Goal: Information Seeking & Learning: Understand process/instructions

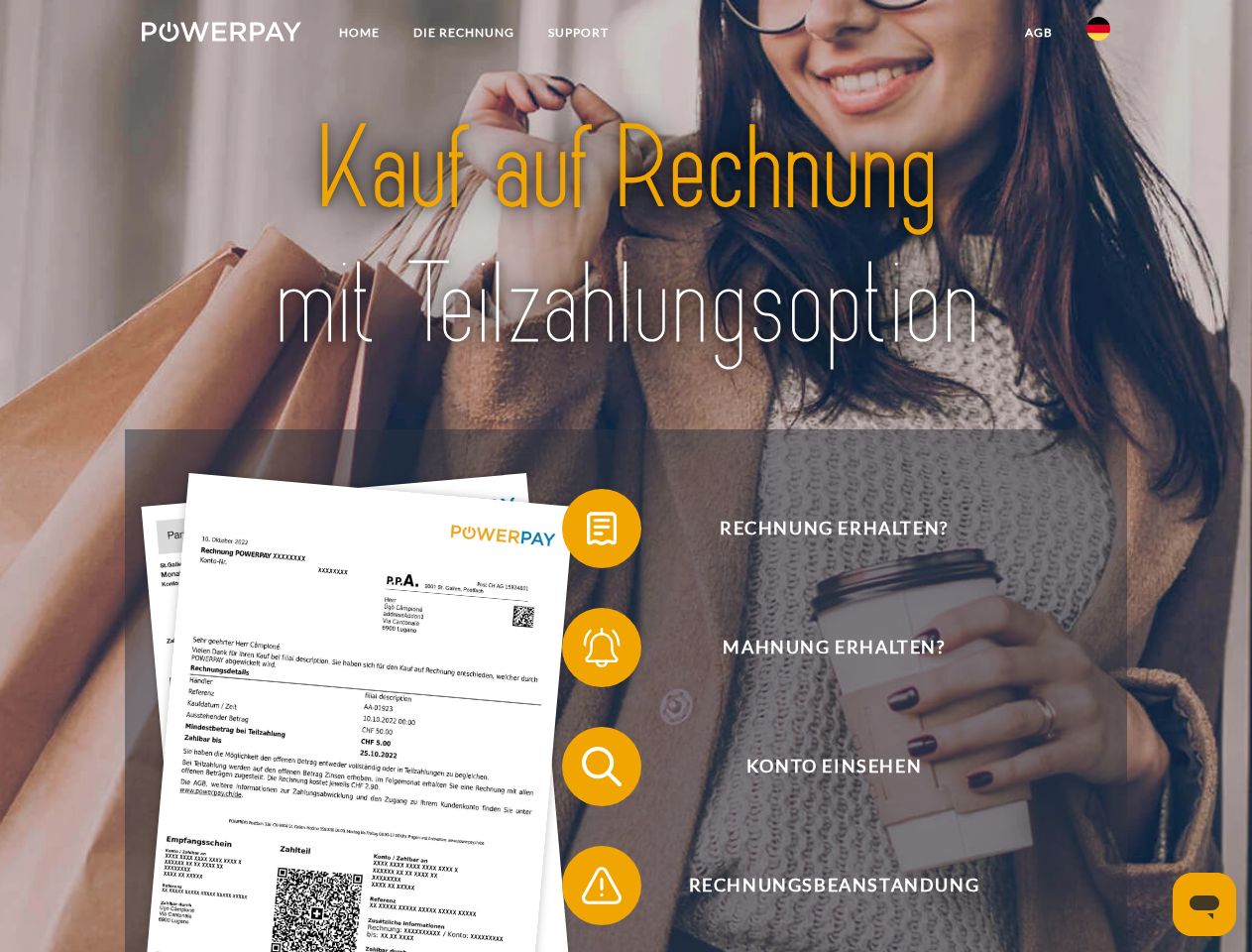
click at [221, 35] on img at bounding box center [222, 32] width 160 height 20
click at [1098, 35] on img at bounding box center [1098, 29] width 24 height 24
click at [1037, 33] on link "agb" at bounding box center [1038, 33] width 62 height 36
click at [587, 533] on span at bounding box center [572, 529] width 99 height 99
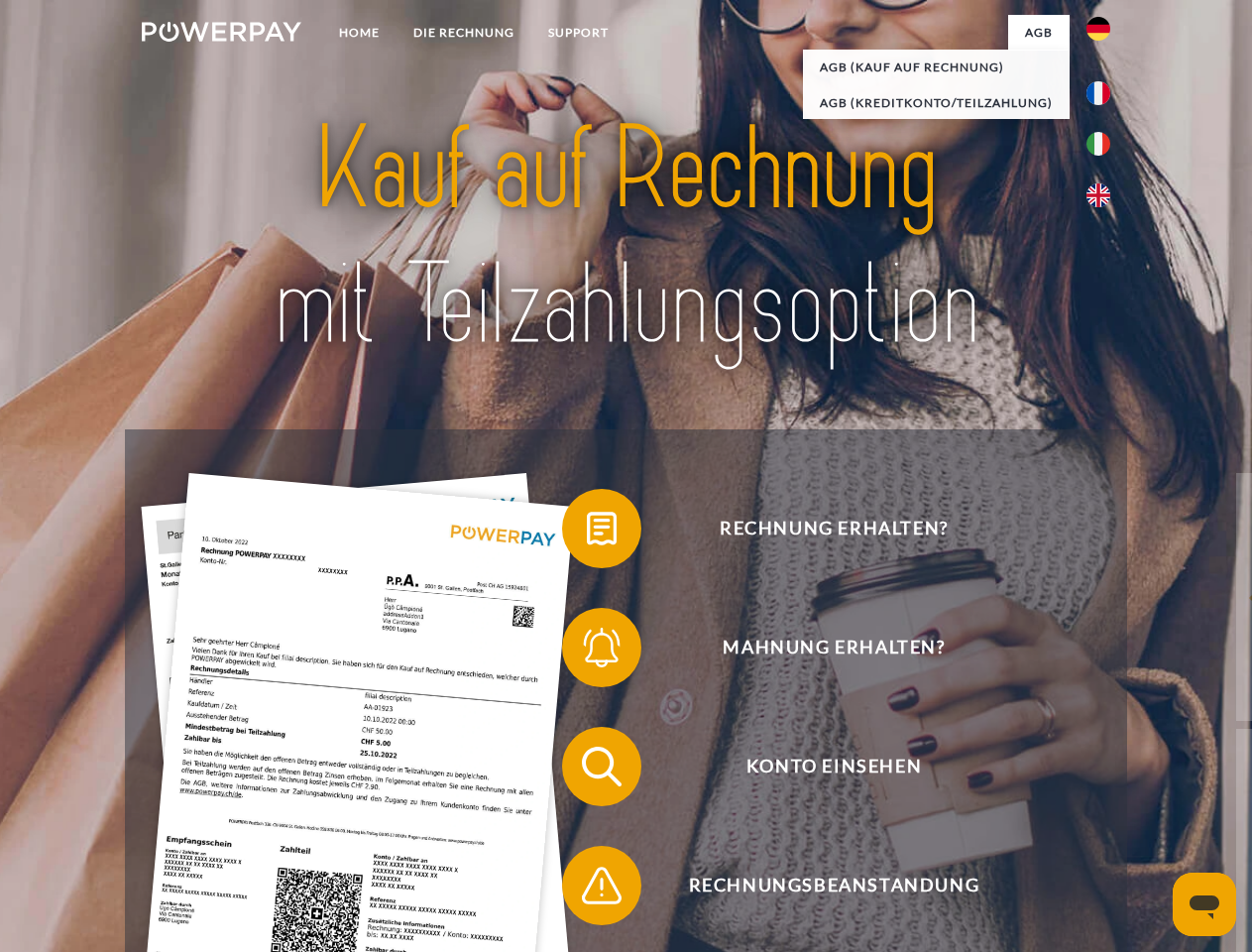
click at [587, 651] on span at bounding box center [572, 648] width 99 height 99
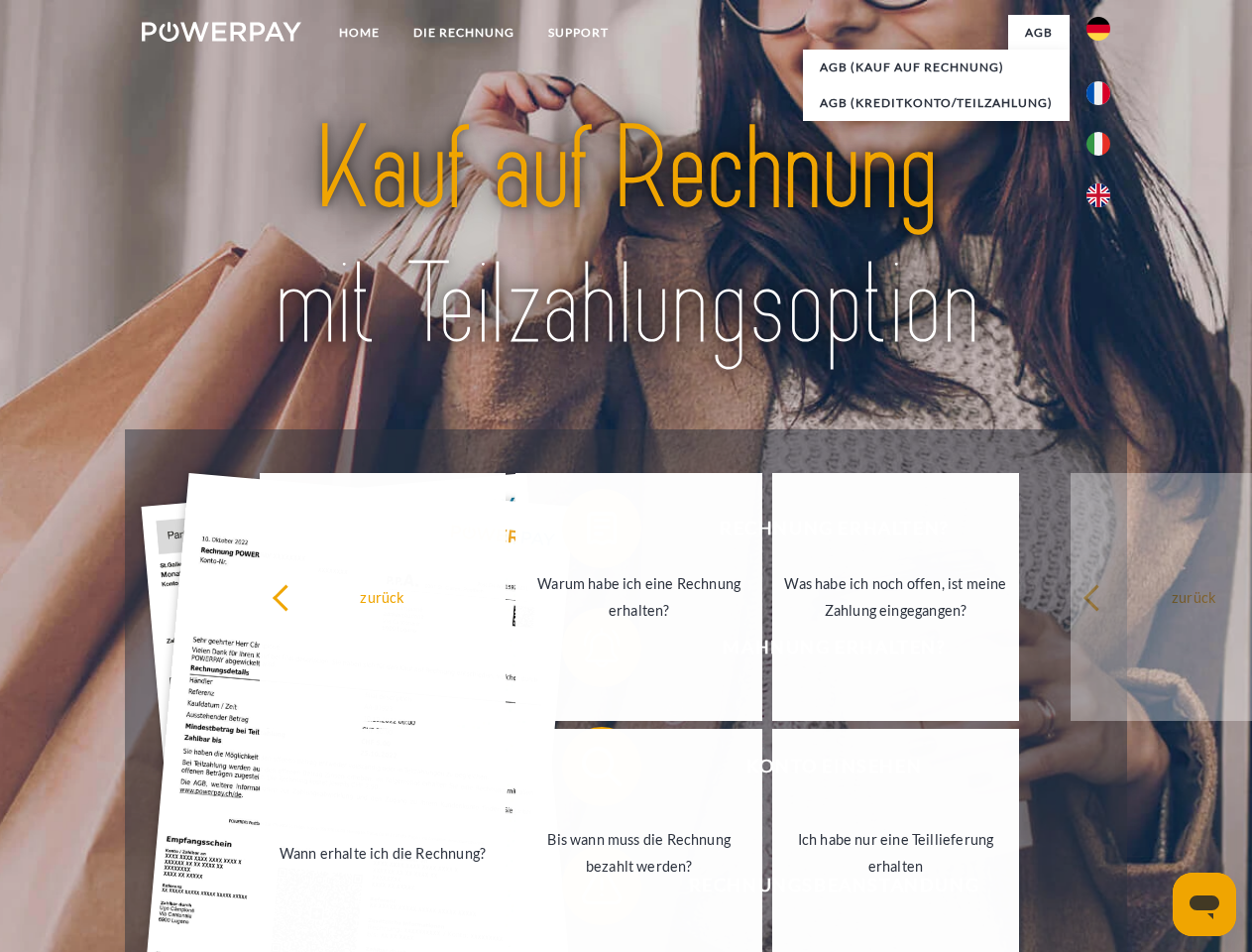
click at [587, 770] on link "Bis wann muss die Rechnung bezahlt werden?" at bounding box center [639, 852] width 246 height 247
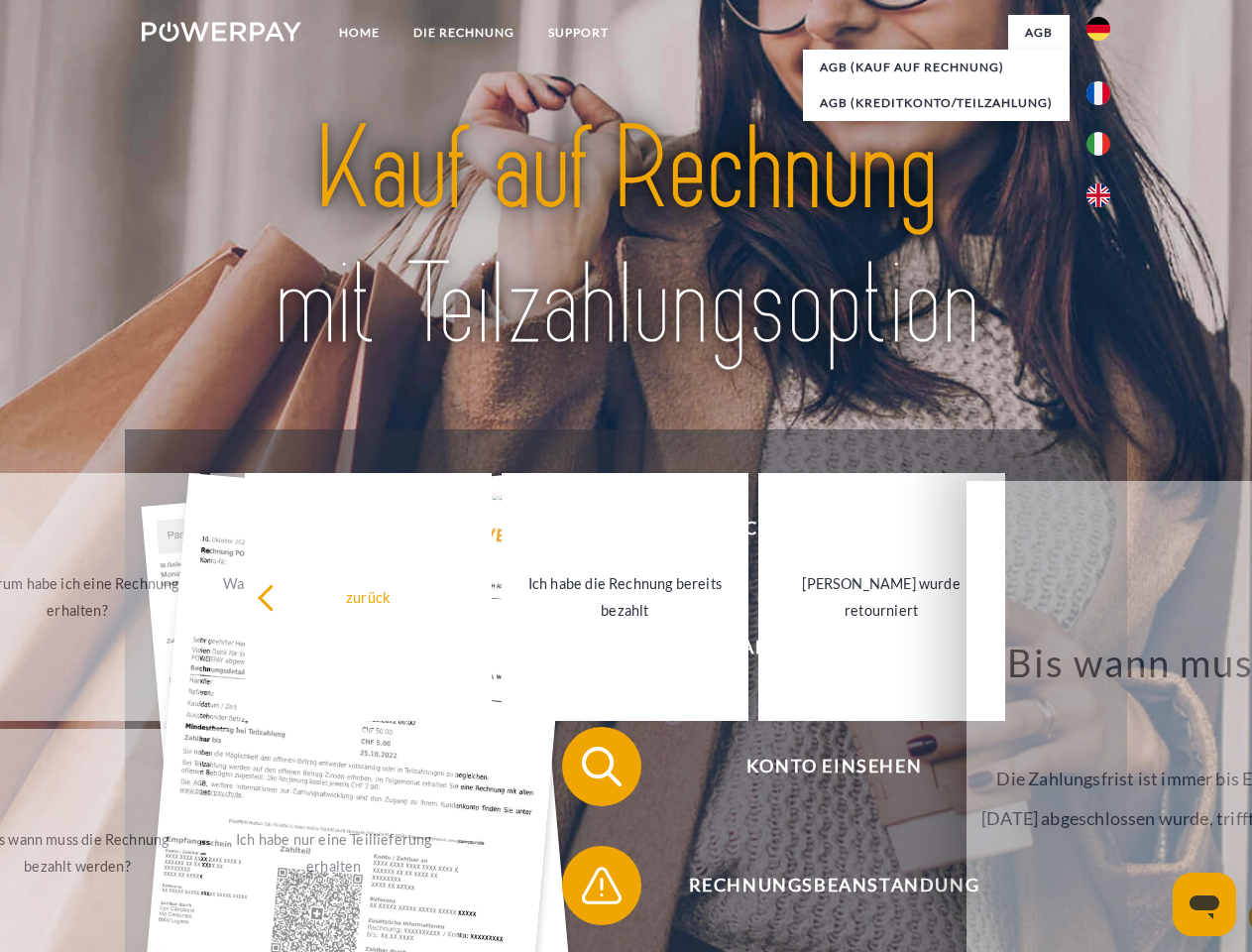
click at [587, 889] on span at bounding box center [572, 885] width 99 height 99
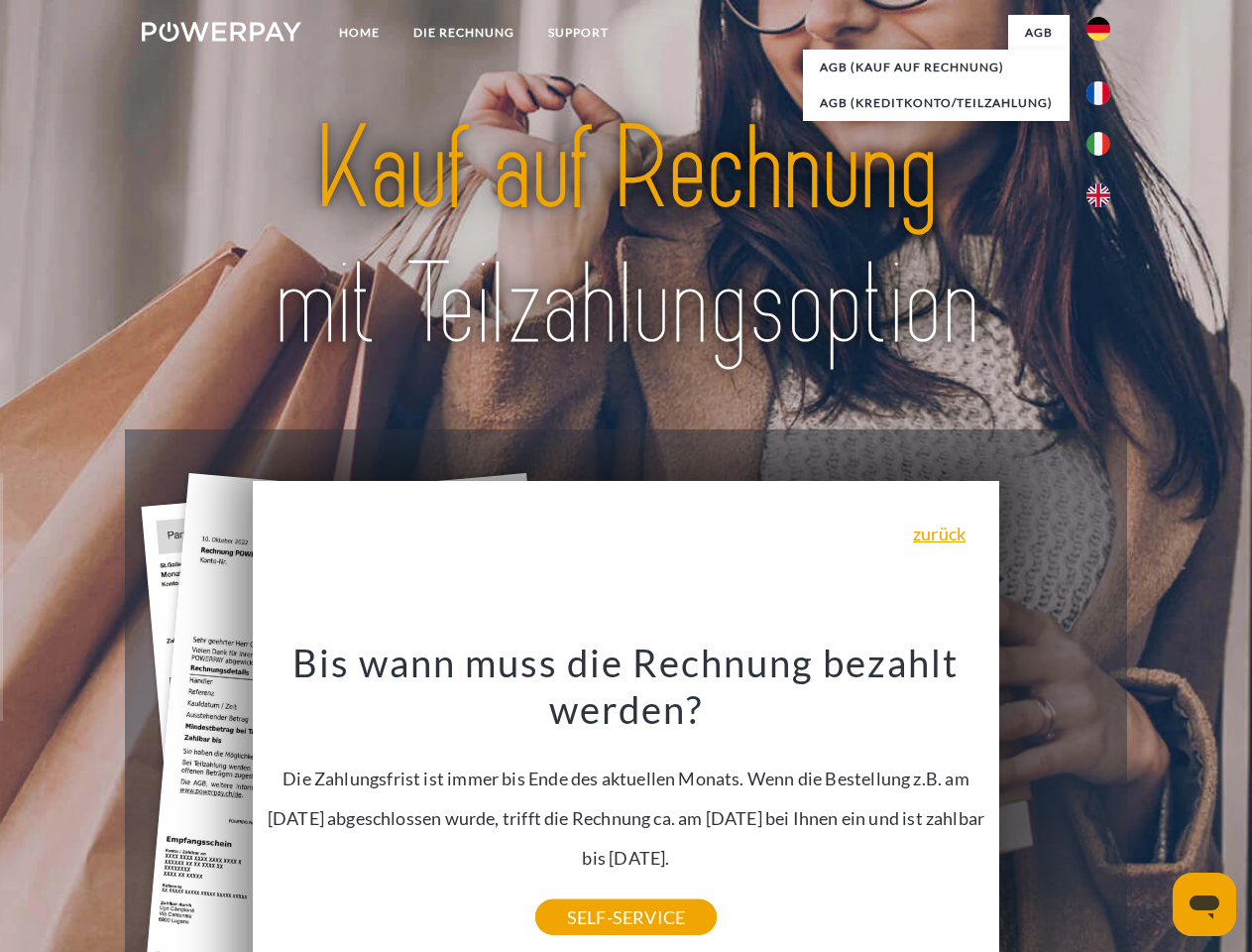
click at [1204, 904] on icon "Messaging-Fenster öffnen" at bounding box center [1204, 907] width 30 height 24
